Goal: Task Accomplishment & Management: Use online tool/utility

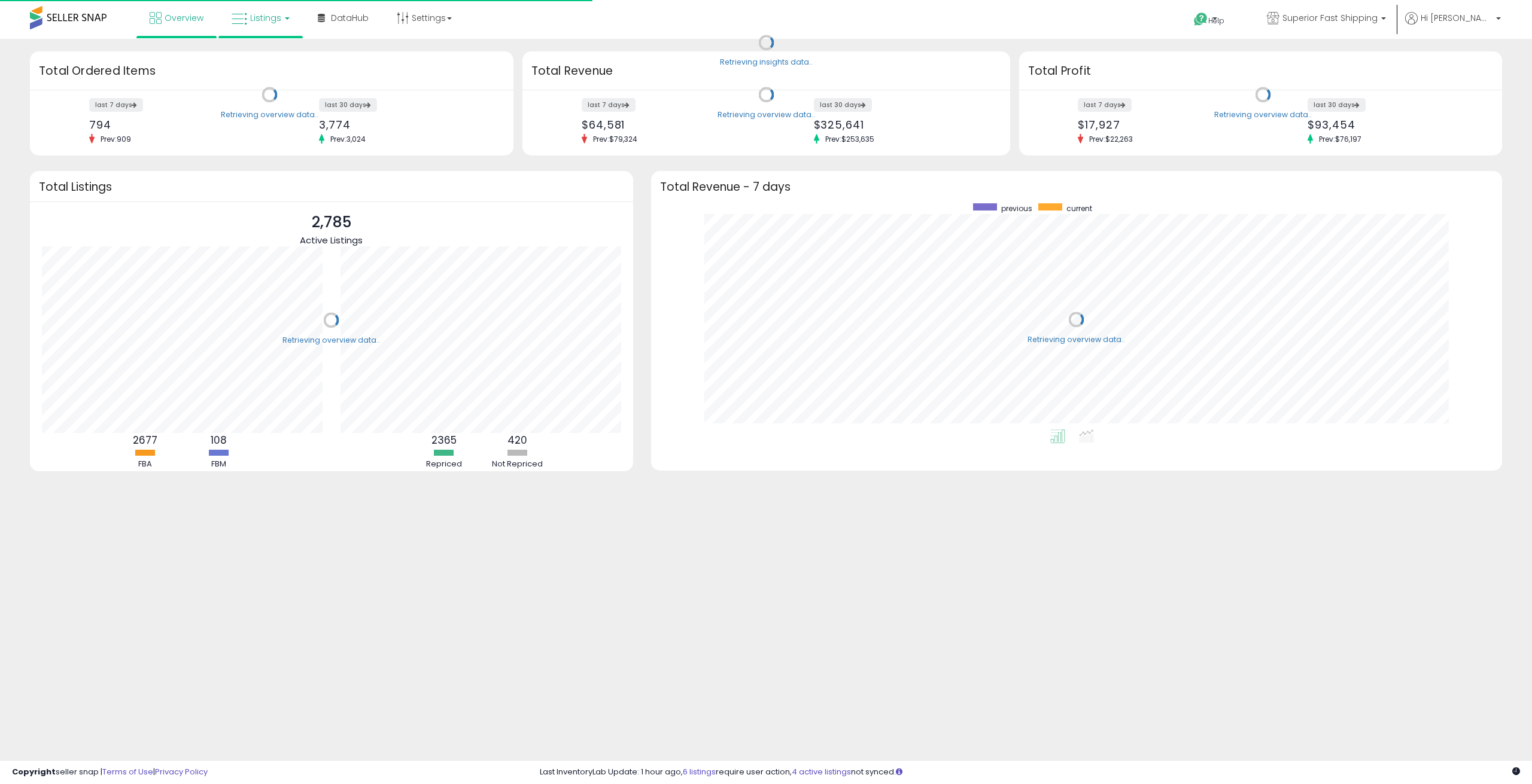
scroll to position [226, 827]
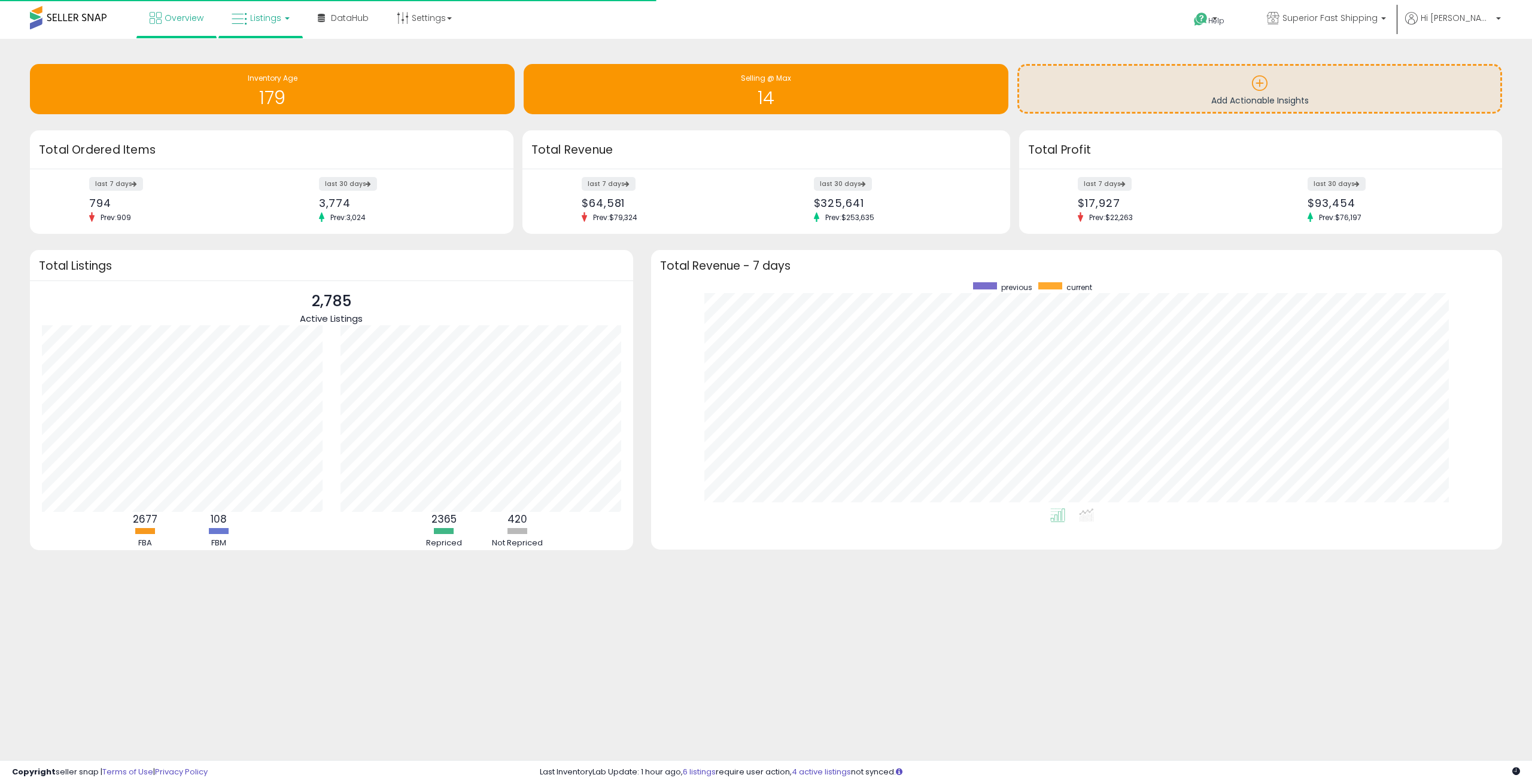
click at [269, 17] on span "Listings" at bounding box center [265, 17] width 31 height 12
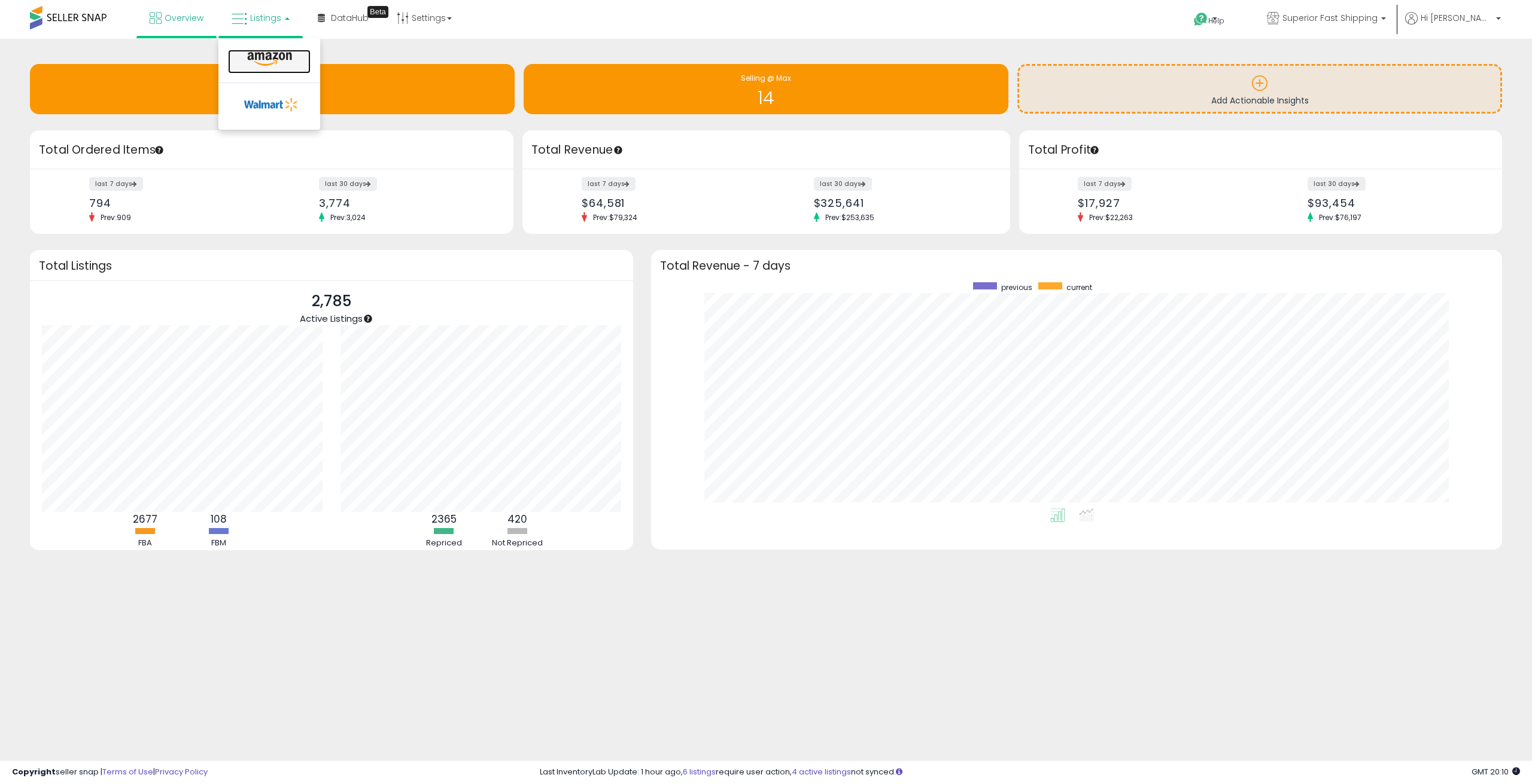
click at [279, 57] on icon at bounding box center [269, 59] width 52 height 16
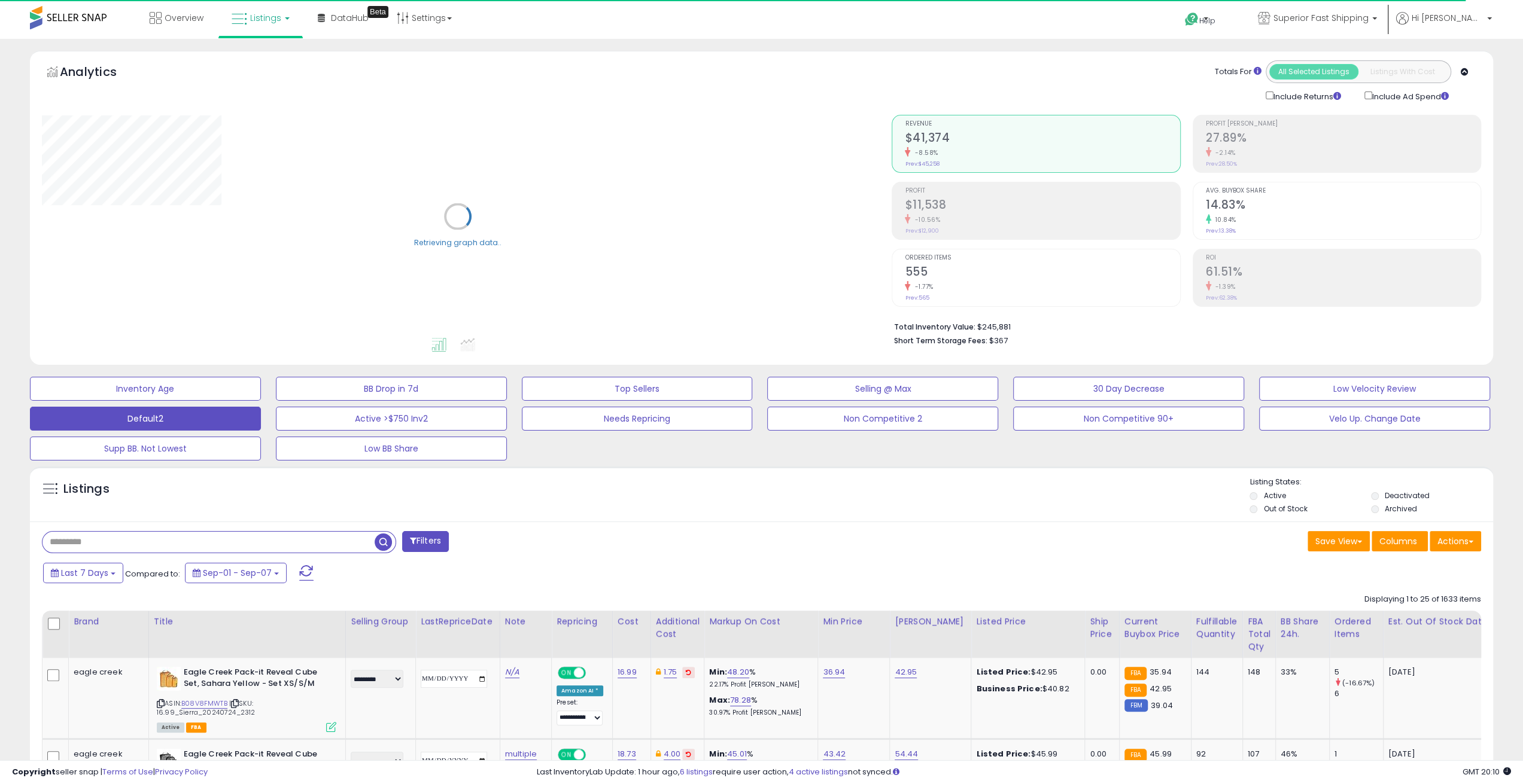
click at [150, 537] on input "text" at bounding box center [208, 542] width 332 height 21
type input "****"
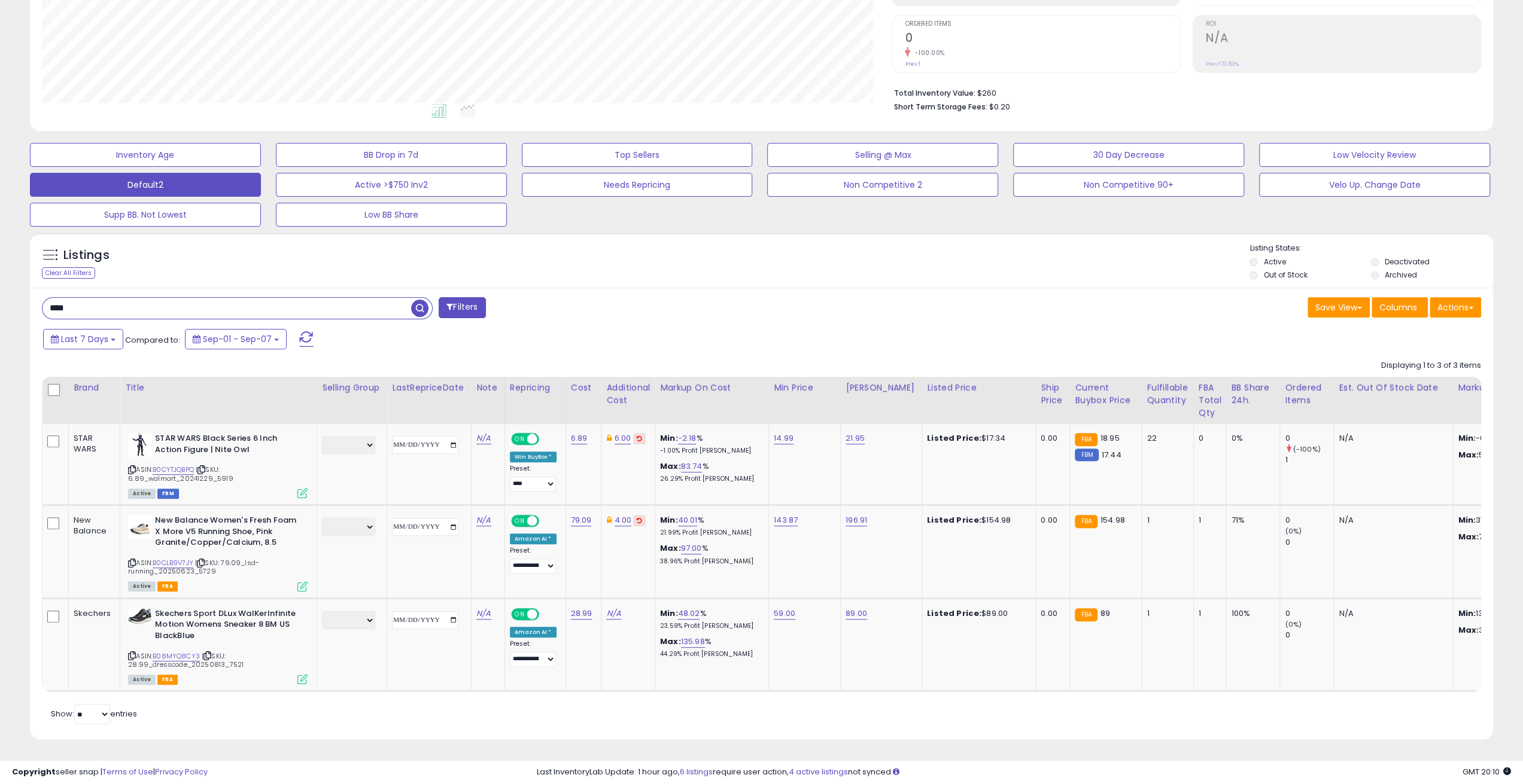
scroll to position [239, 0]
click at [173, 465] on link "B0CYTJQBPQ" at bounding box center [174, 470] width 41 height 10
